Goal: Transaction & Acquisition: Purchase product/service

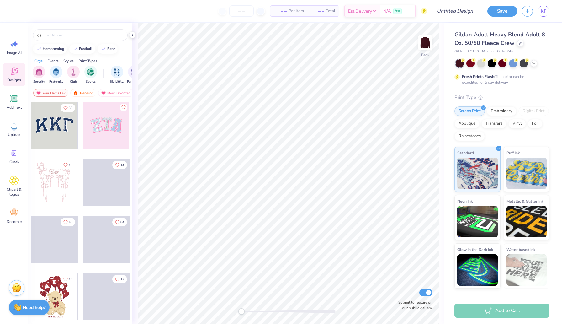
click at [17, 75] on icon at bounding box center [13, 70] width 9 height 9
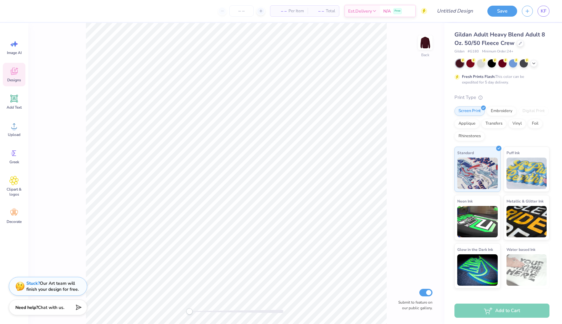
click at [17, 75] on icon at bounding box center [13, 70] width 9 height 9
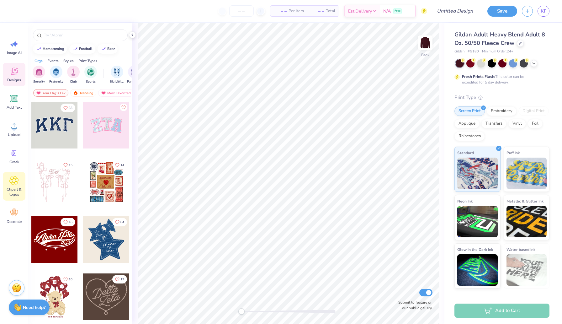
click at [14, 185] on div "Clipart & logos" at bounding box center [14, 186] width 23 height 29
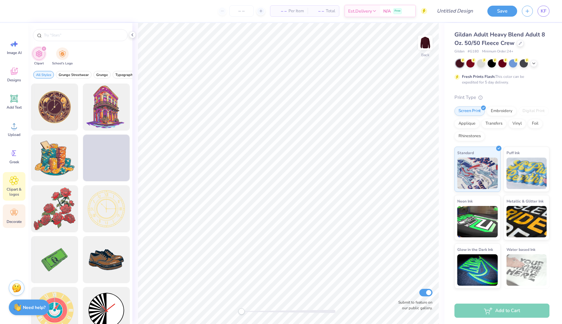
click at [16, 215] on icon at bounding box center [13, 212] width 9 height 9
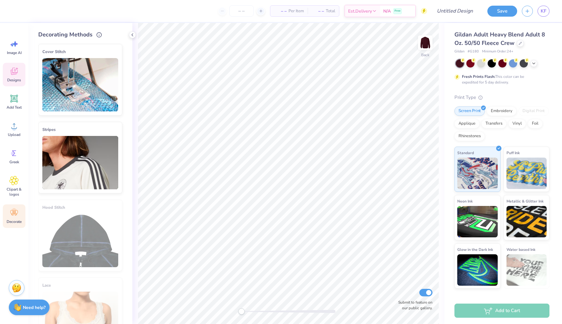
click at [13, 69] on icon at bounding box center [13, 70] width 9 height 9
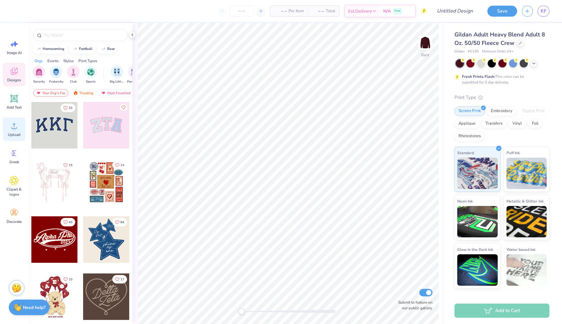
click at [17, 134] on span "Upload" at bounding box center [14, 134] width 13 height 5
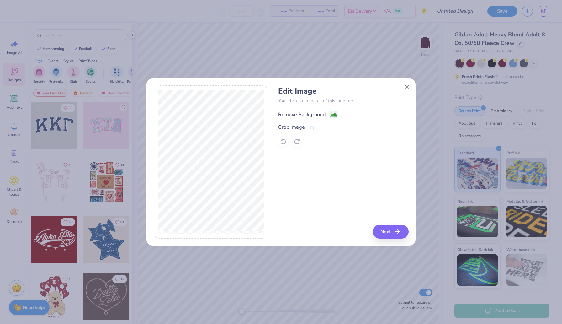
click at [332, 114] on image at bounding box center [333, 114] width 7 height 7
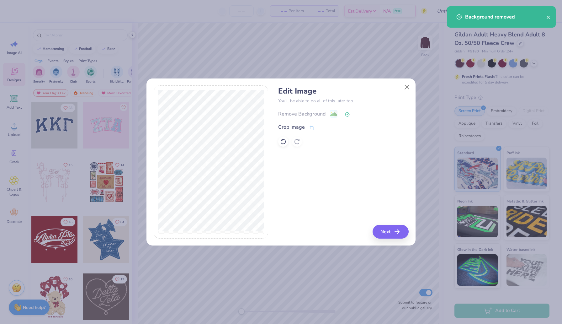
click at [339, 114] on div "Remove Background" at bounding box center [343, 114] width 130 height 8
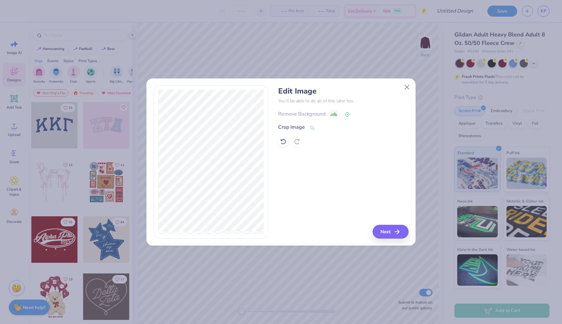
click at [348, 114] on icon at bounding box center [347, 114] width 5 height 5
click at [331, 114] on div "Remove Background" at bounding box center [343, 114] width 130 height 8
click at [409, 86] on button "Close" at bounding box center [407, 87] width 12 height 12
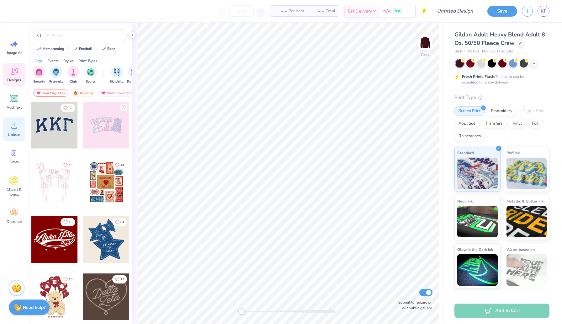
click at [16, 132] on span "Upload" at bounding box center [14, 134] width 13 height 5
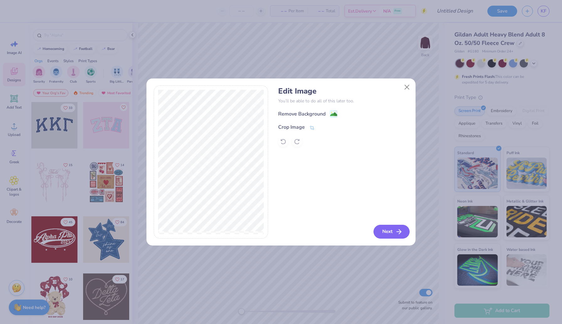
click at [393, 233] on button "Next" at bounding box center [392, 232] width 36 height 14
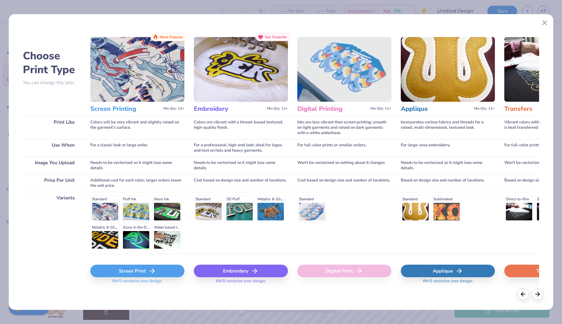
click at [145, 269] on div "Screen Print" at bounding box center [137, 270] width 94 height 13
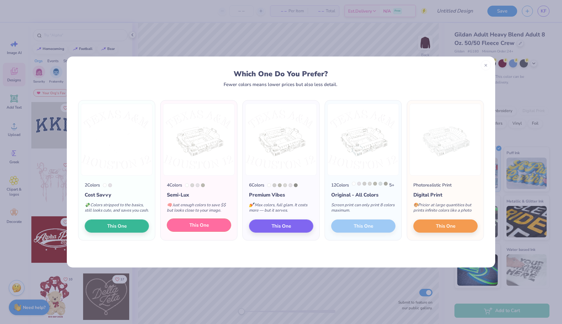
click at [204, 229] on span "This One" at bounding box center [198, 224] width 19 height 7
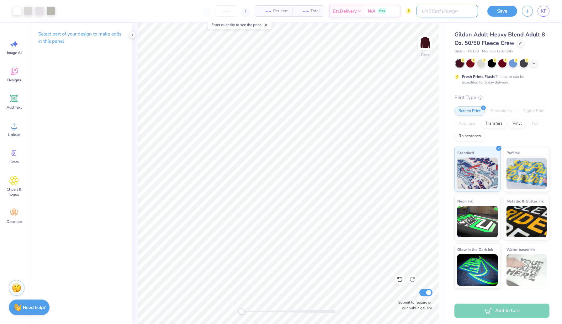
click at [453, 11] on input "Design Title" at bounding box center [447, 11] width 61 height 13
type input "PPR Merch"
click at [283, 10] on span "– –" at bounding box center [280, 11] width 13 height 7
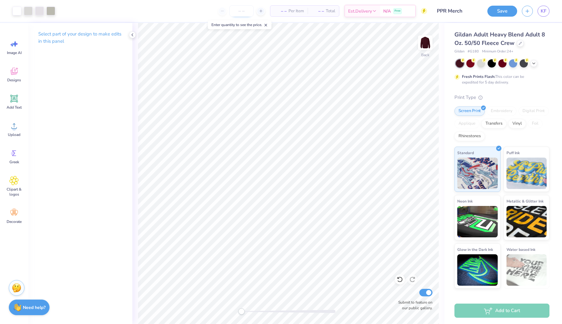
click at [238, 11] on input "number" at bounding box center [241, 10] width 24 height 11
type input "12"
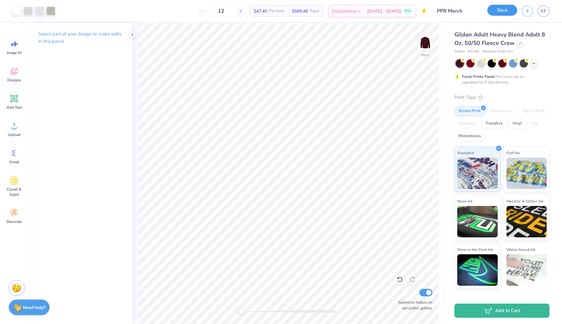
click at [500, 10] on button "Save" at bounding box center [502, 10] width 30 height 11
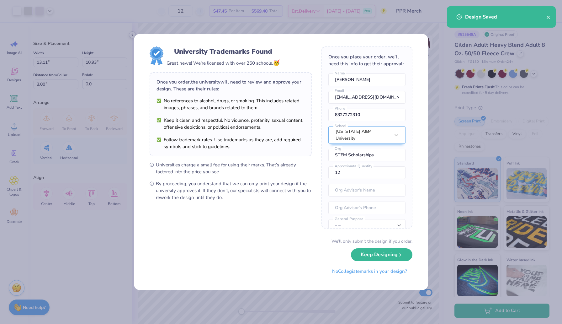
click at [301, 150] on body "Art colors 12 $47.45 Per Item $569.40 Total Est. Delivery [DATE] - [DATE] Free …" at bounding box center [281, 162] width 562 height 324
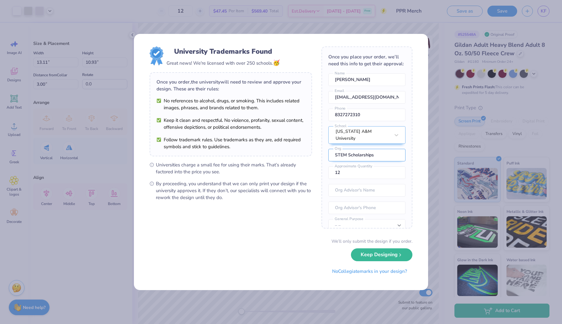
click at [381, 151] on input "STEM Scholarships" at bounding box center [366, 155] width 77 height 13
click at [360, 149] on input "STEM Scholarships" at bounding box center [366, 155] width 77 height 13
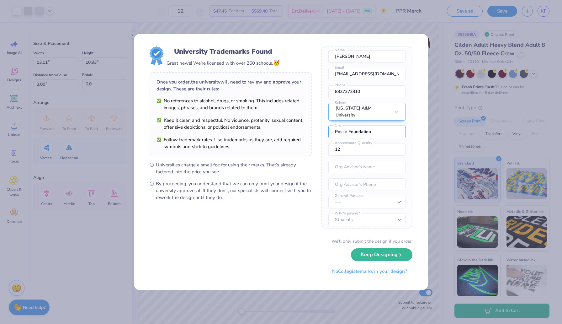
type input "Posse Foundation"
click at [358, 199] on select "– – Member apparel for registered Student Organization / Department / School Fu…" at bounding box center [366, 202] width 77 height 13
select select "Member apparel for registered Student Organization / Department / School"
click at [328, 196] on select "– – Member apparel for registered Student Organization / Department / School Fu…" at bounding box center [366, 202] width 77 height 13
click at [361, 215] on select "Students University" at bounding box center [366, 219] width 77 height 13
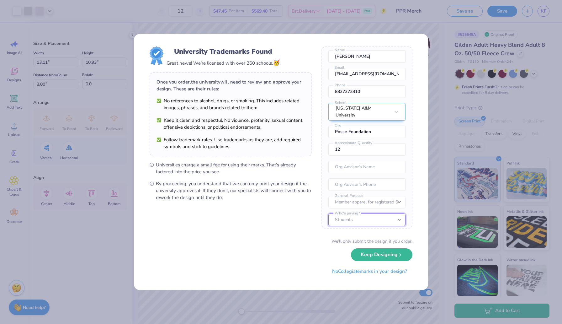
click at [328, 213] on select "Students University" at bounding box center [366, 219] width 77 height 13
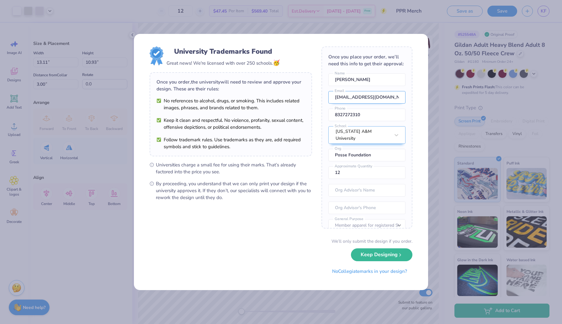
click at [357, 100] on input "[EMAIL_ADDRESS][DOMAIN_NAME]" at bounding box center [366, 97] width 77 height 13
click at [352, 98] on input "[EMAIL_ADDRESS][DOMAIN_NAME]" at bounding box center [366, 97] width 77 height 13
drag, startPoint x: 359, startPoint y: 98, endPoint x: 343, endPoint y: 99, distance: 15.7
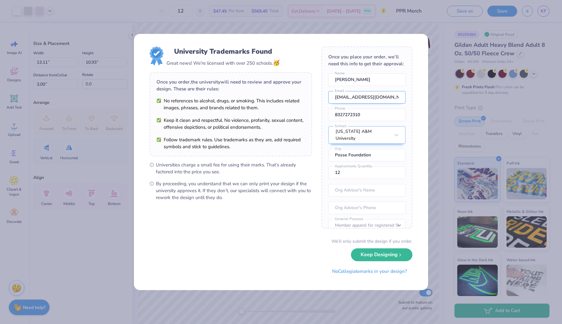
click at [343, 99] on input "[EMAIL_ADDRESS][DOMAIN_NAME]" at bounding box center [366, 97] width 77 height 13
click at [378, 98] on input "[EMAIL_ADDRESS][DOMAIN_NAME]" at bounding box center [366, 97] width 77 height 13
click at [390, 98] on input "[EMAIL_ADDRESS][DOMAIN_NAME]" at bounding box center [366, 97] width 77 height 13
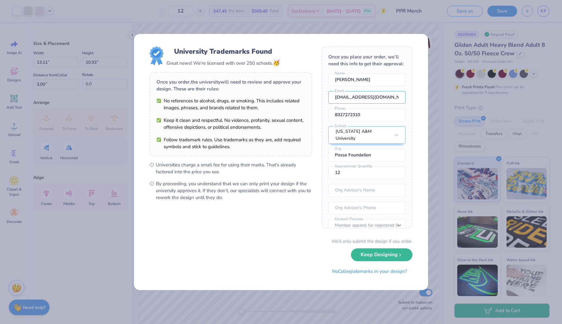
type input "[EMAIL_ADDRESS][DOMAIN_NAME]"
click at [404, 86] on div "Once you place your order, we’ll need this info to get their approval: [PERSON_…" at bounding box center [366, 137] width 91 height 182
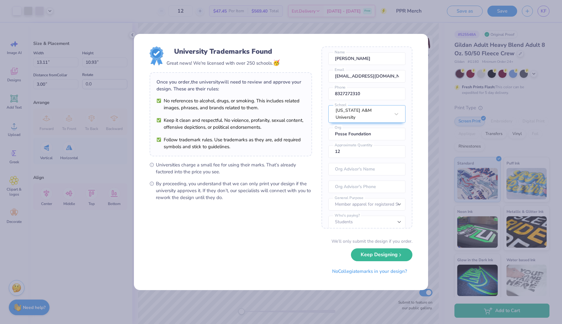
scroll to position [23, 0]
click at [376, 255] on button "Keep Designing" at bounding box center [381, 253] width 61 height 13
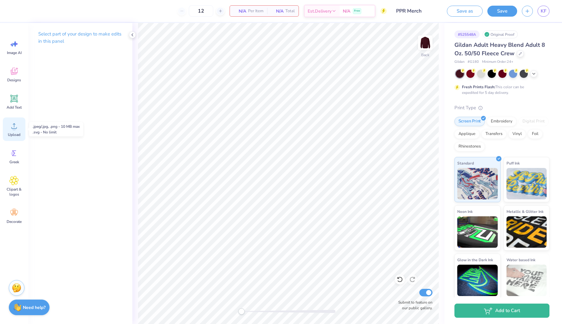
click at [14, 129] on circle at bounding box center [14, 128] width 4 height 4
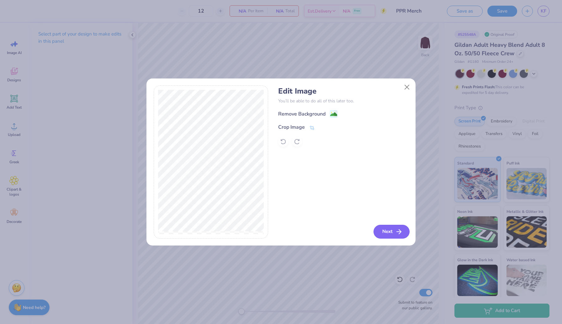
click at [392, 231] on button "Next" at bounding box center [392, 232] width 36 height 14
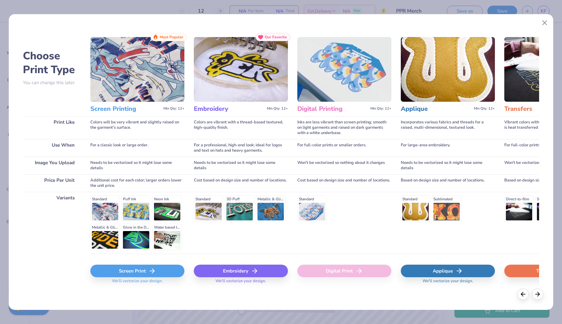
click at [133, 269] on div "Screen Print" at bounding box center [137, 270] width 94 height 13
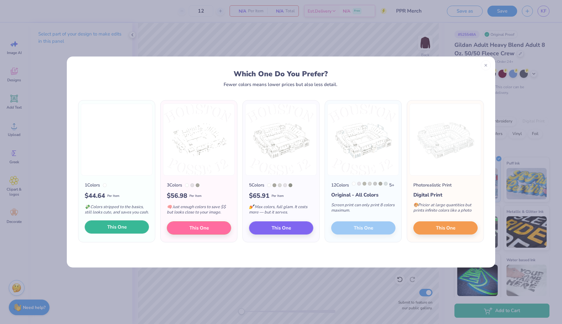
click at [119, 231] on span "This One" at bounding box center [116, 226] width 19 height 7
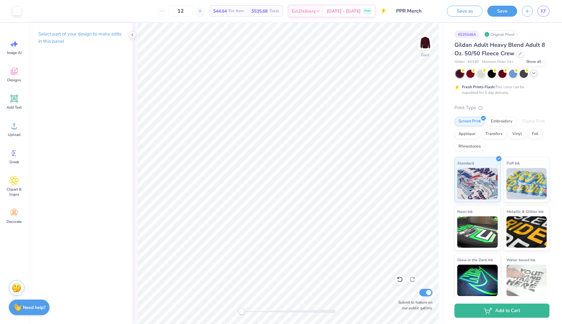
click at [535, 73] on icon at bounding box center [533, 73] width 5 height 5
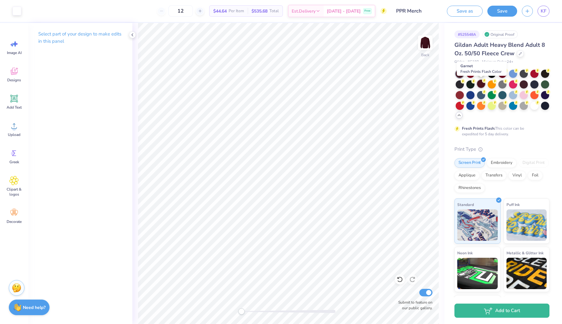
click at [478, 82] on div at bounding box center [481, 84] width 8 height 8
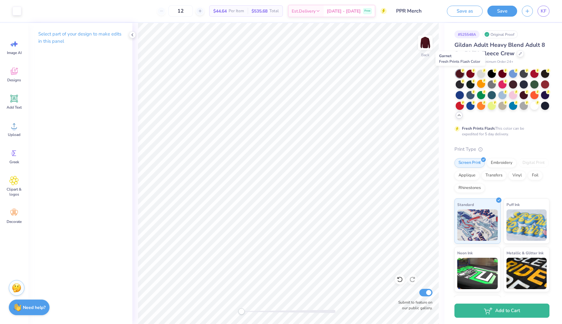
click at [461, 72] on div at bounding box center [460, 74] width 8 height 8
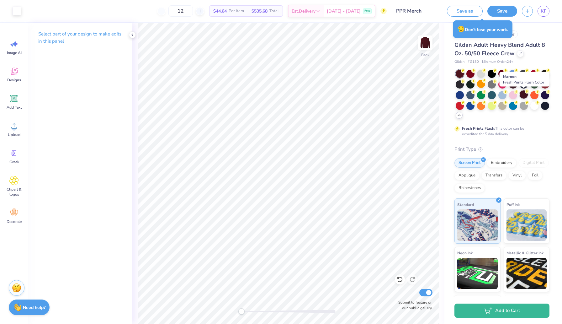
click at [523, 92] on div at bounding box center [524, 94] width 8 height 8
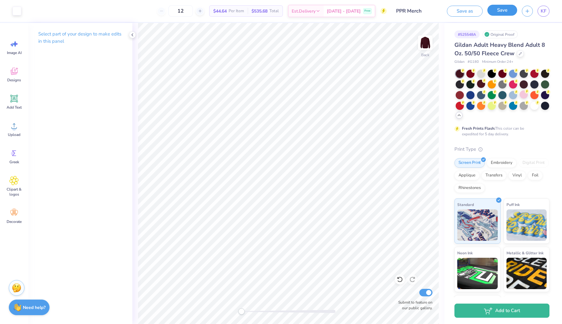
click at [503, 9] on button "Save" at bounding box center [502, 10] width 30 height 11
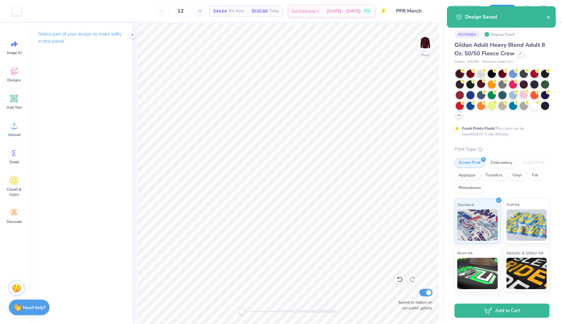
select select "Member apparel for registered Student Organization / Department / School"
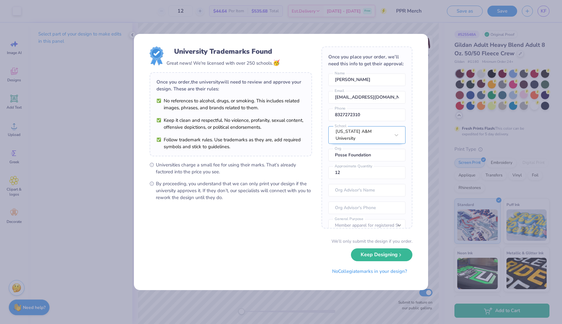
click at [376, 135] on div "[US_STATE] A&M University" at bounding box center [366, 135] width 77 height 18
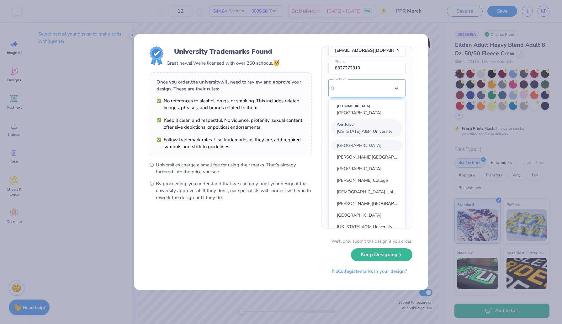
scroll to position [0, 0]
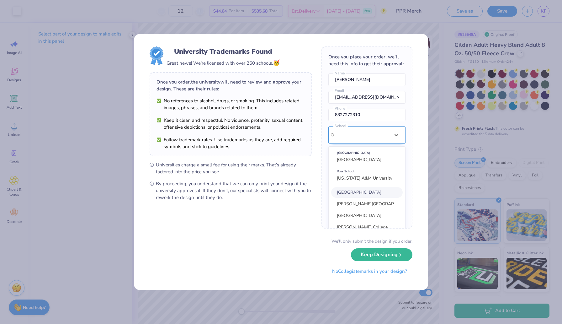
click at [379, 130] on div "[US_STATE] A&M University" at bounding box center [363, 135] width 55 height 14
click at [416, 140] on div "University Trademarks Found Great news! We're licensed with over 250 schools. 🥳…" at bounding box center [281, 162] width 294 height 256
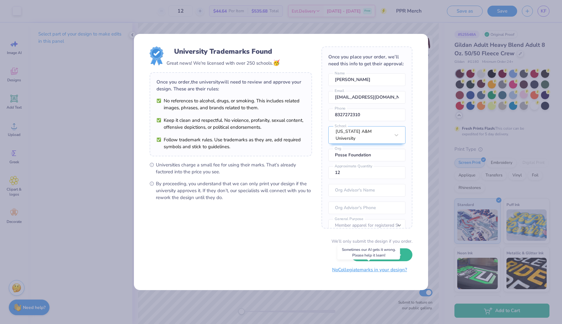
click at [347, 269] on button "No Collegiate marks in your design?" at bounding box center [370, 269] width 86 height 13
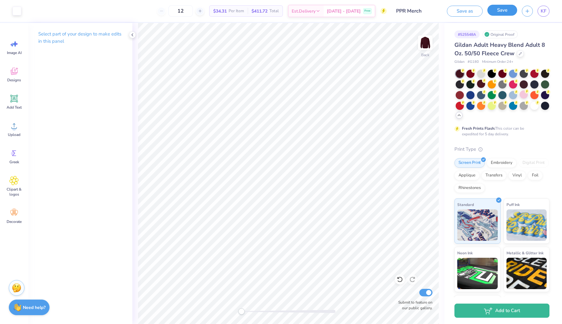
click at [496, 10] on button "Save" at bounding box center [502, 10] width 30 height 11
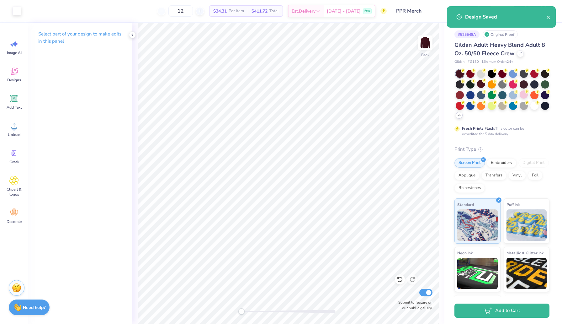
select select "Member apparel for registered Student Organization / Department / School"
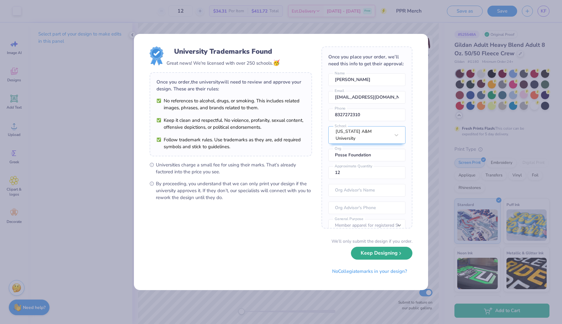
click at [385, 255] on button "Keep Designing" at bounding box center [381, 253] width 61 height 13
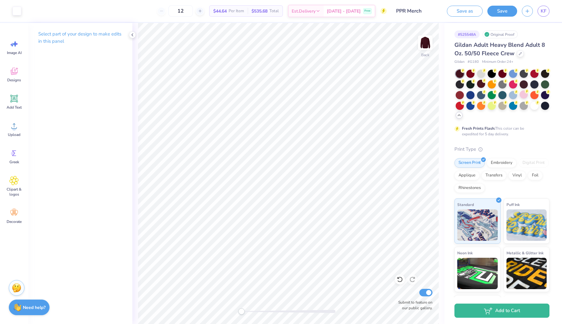
click at [268, 10] on span "$535.68" at bounding box center [260, 11] width 16 height 7
click at [368, 10] on span "Free" at bounding box center [367, 12] width 6 height 4
click at [500, 9] on button "Save" at bounding box center [502, 10] width 30 height 11
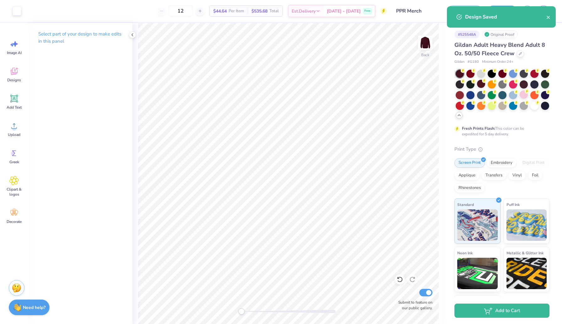
select select "Member apparel for registered Student Organization / Department / School"
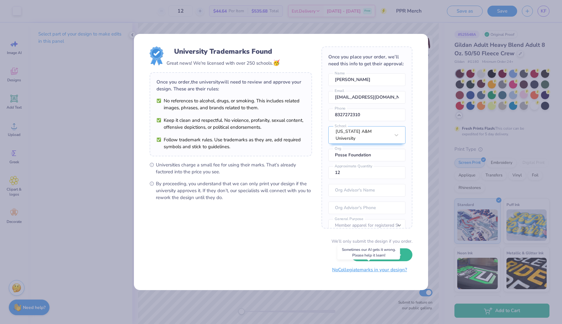
click at [353, 271] on button "No Collegiate marks in your design?" at bounding box center [370, 269] width 86 height 13
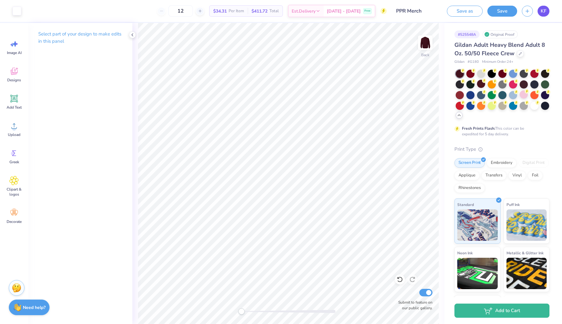
click at [545, 10] on span "KF" at bounding box center [544, 11] width 6 height 7
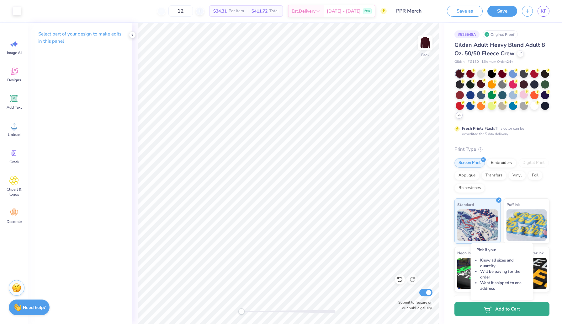
click at [492, 310] on button "Add to Cart" at bounding box center [501, 309] width 95 height 14
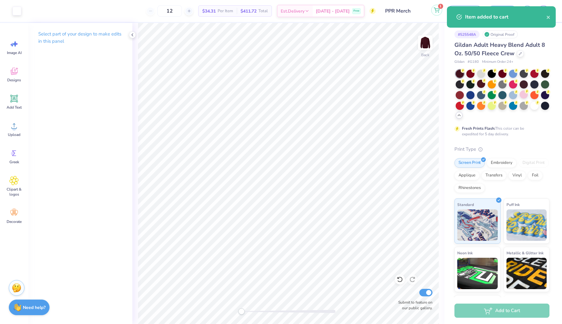
click at [433, 7] on button "1" at bounding box center [436, 10] width 11 height 11
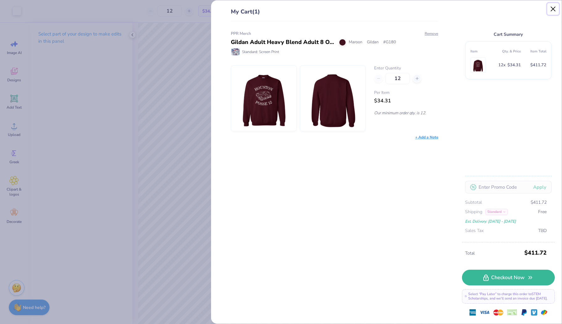
click at [555, 9] on button "Close" at bounding box center [553, 9] width 12 height 12
